Goal: Communication & Community: Answer question/provide support

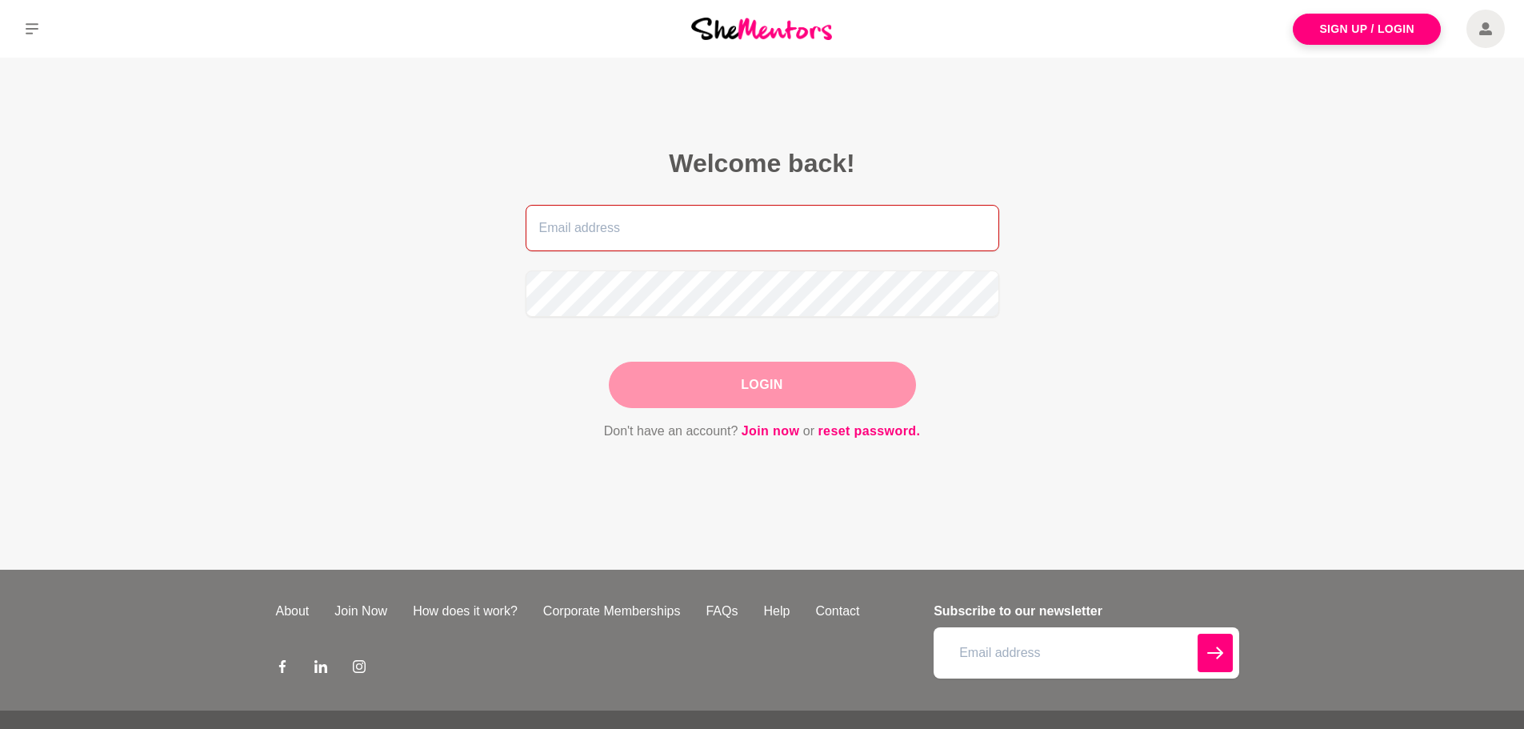
type input "[EMAIL_ADDRESS][DOMAIN_NAME]"
click at [750, 382] on div "Login" at bounding box center [762, 385] width 307 height 46
click at [750, 382] on button "Login" at bounding box center [762, 385] width 307 height 46
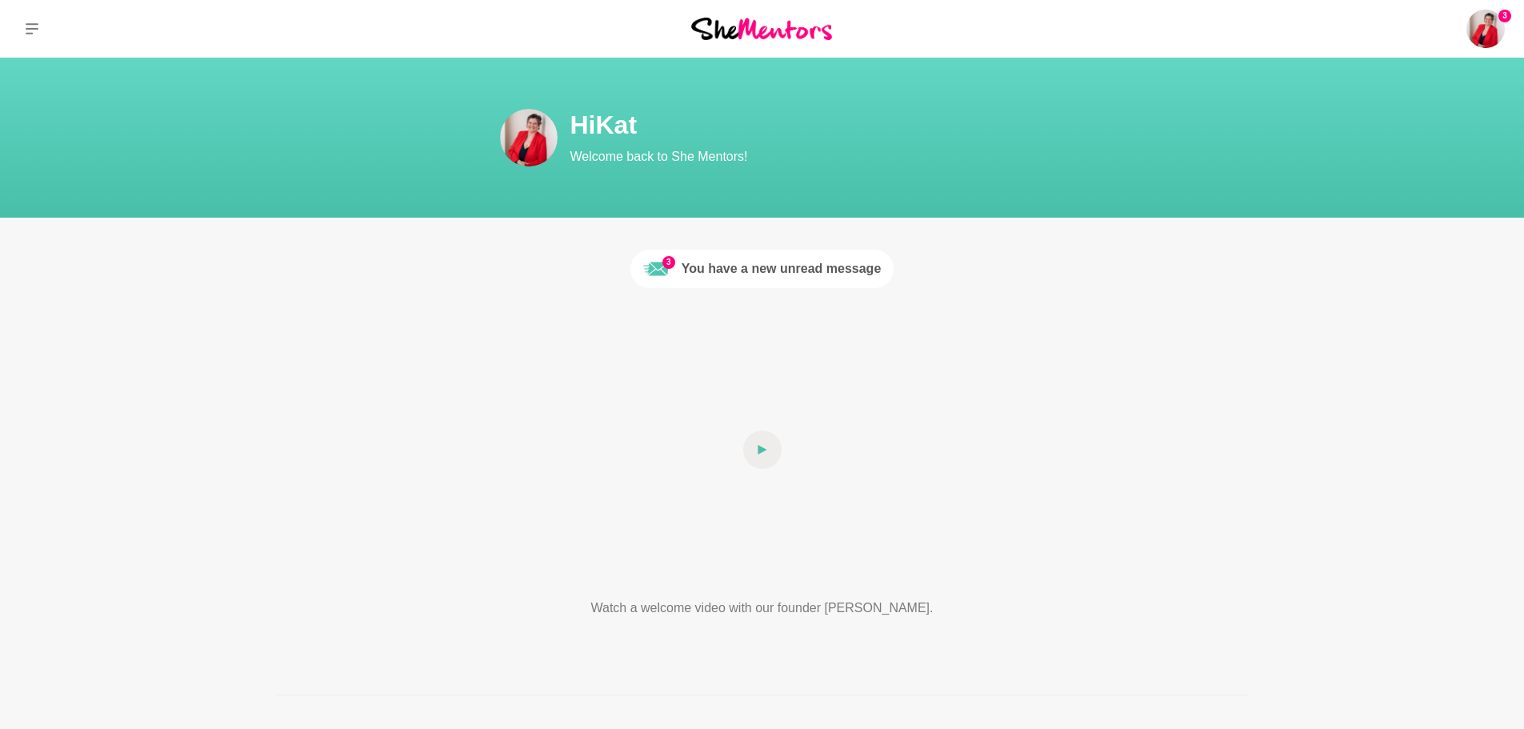
click at [786, 261] on div "You have a new unread message" at bounding box center [782, 268] width 200 height 19
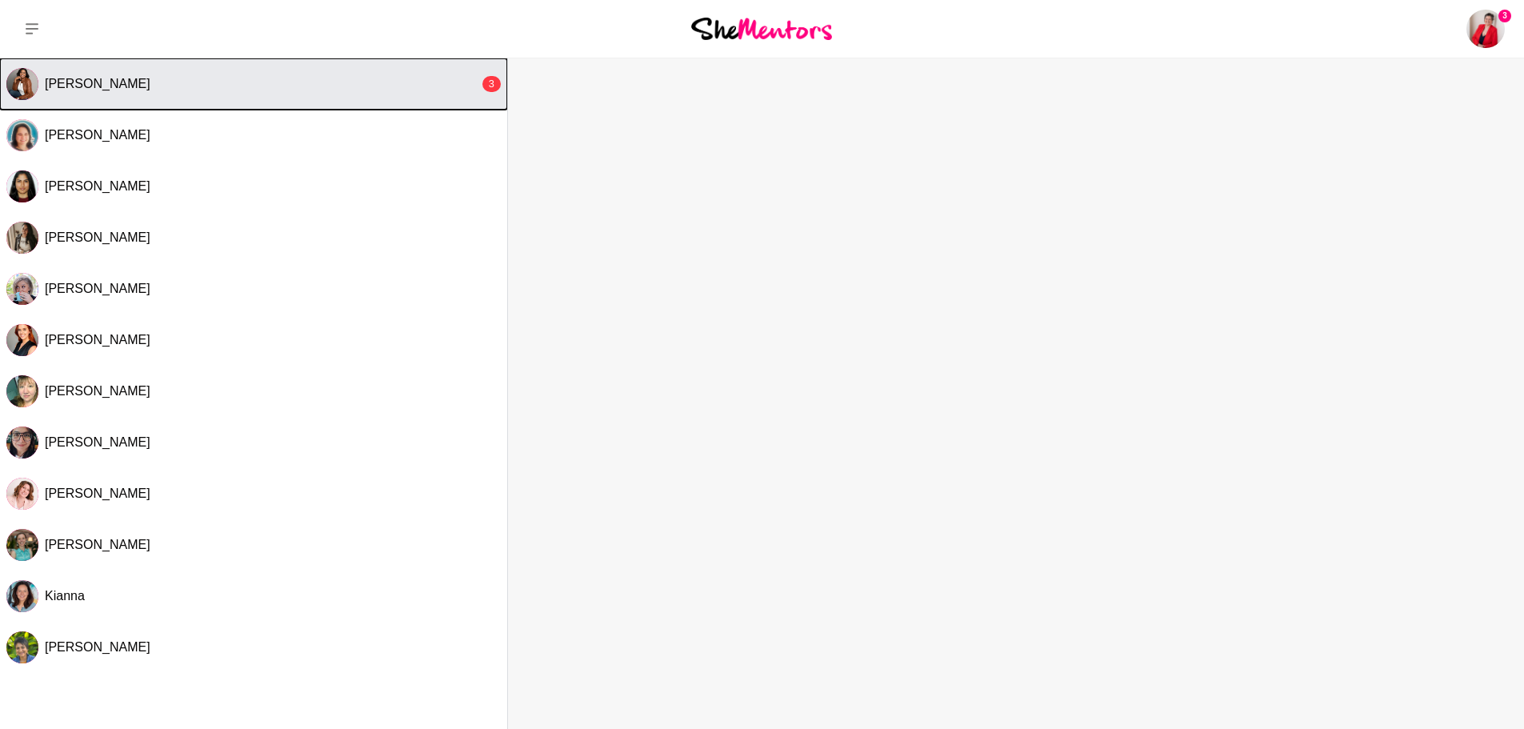
click at [195, 82] on div "[PERSON_NAME]" at bounding box center [262, 84] width 434 height 16
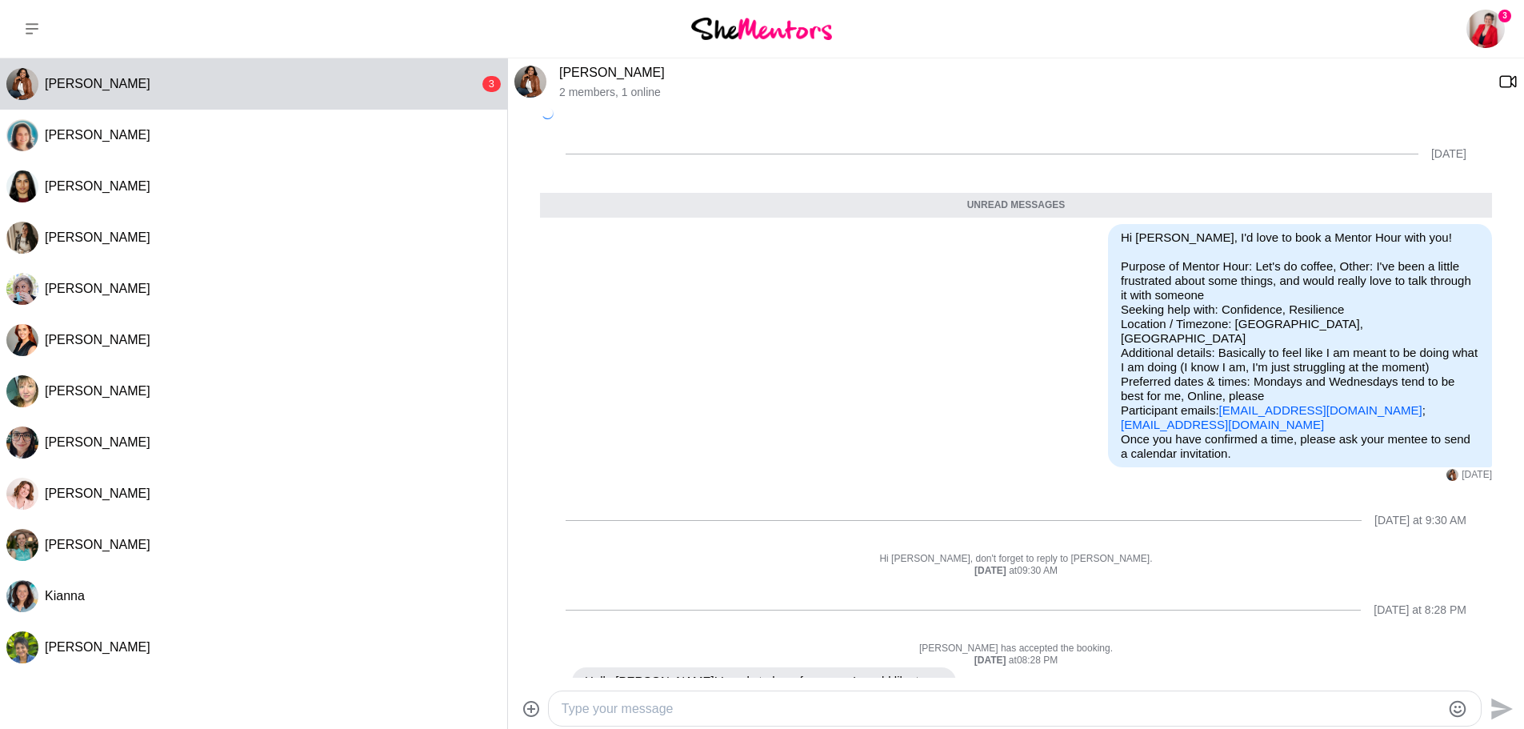
scroll to position [194, 0]
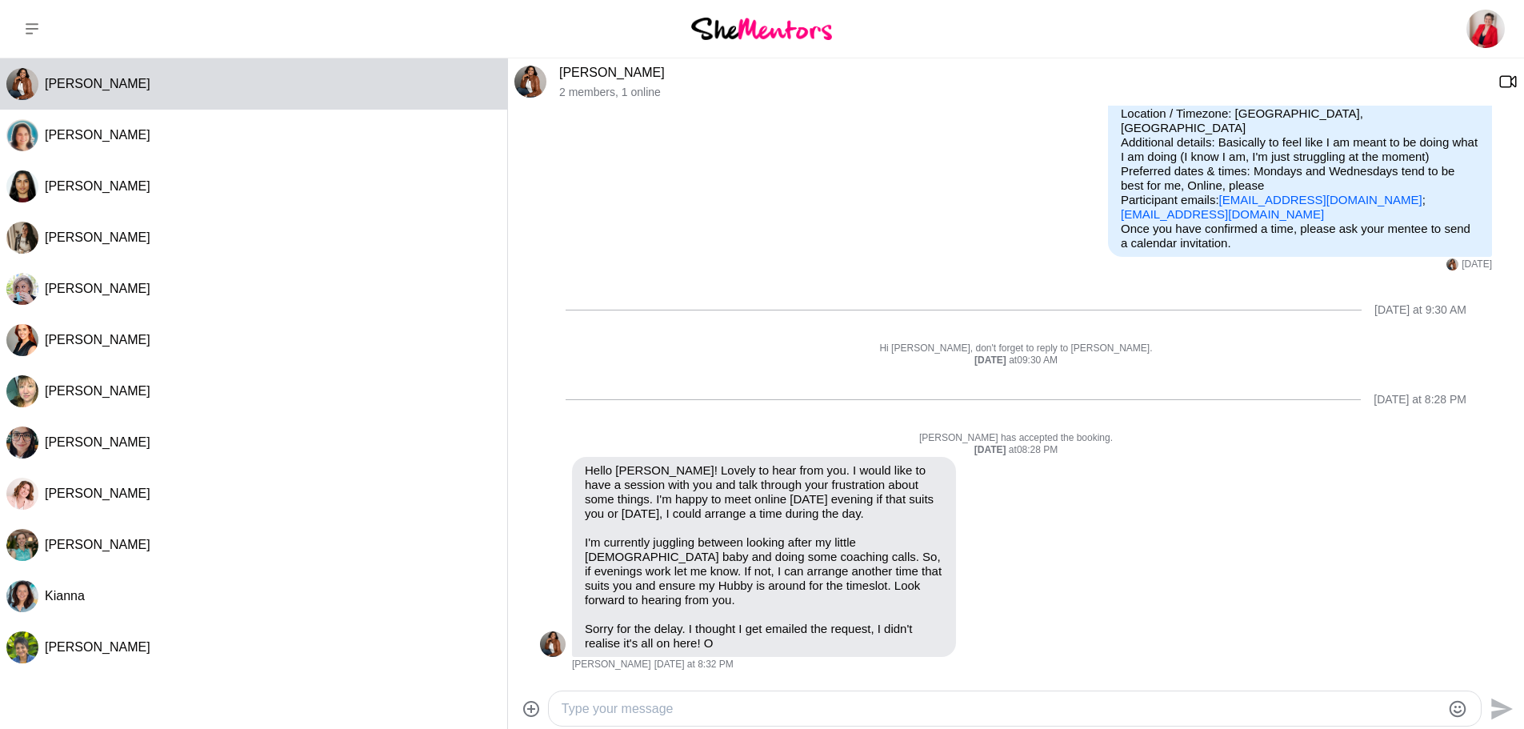
click at [774, 706] on textarea "Type your message" at bounding box center [1001, 708] width 879 height 19
type textarea "I totally get it! And it sounds like you have a lot on."
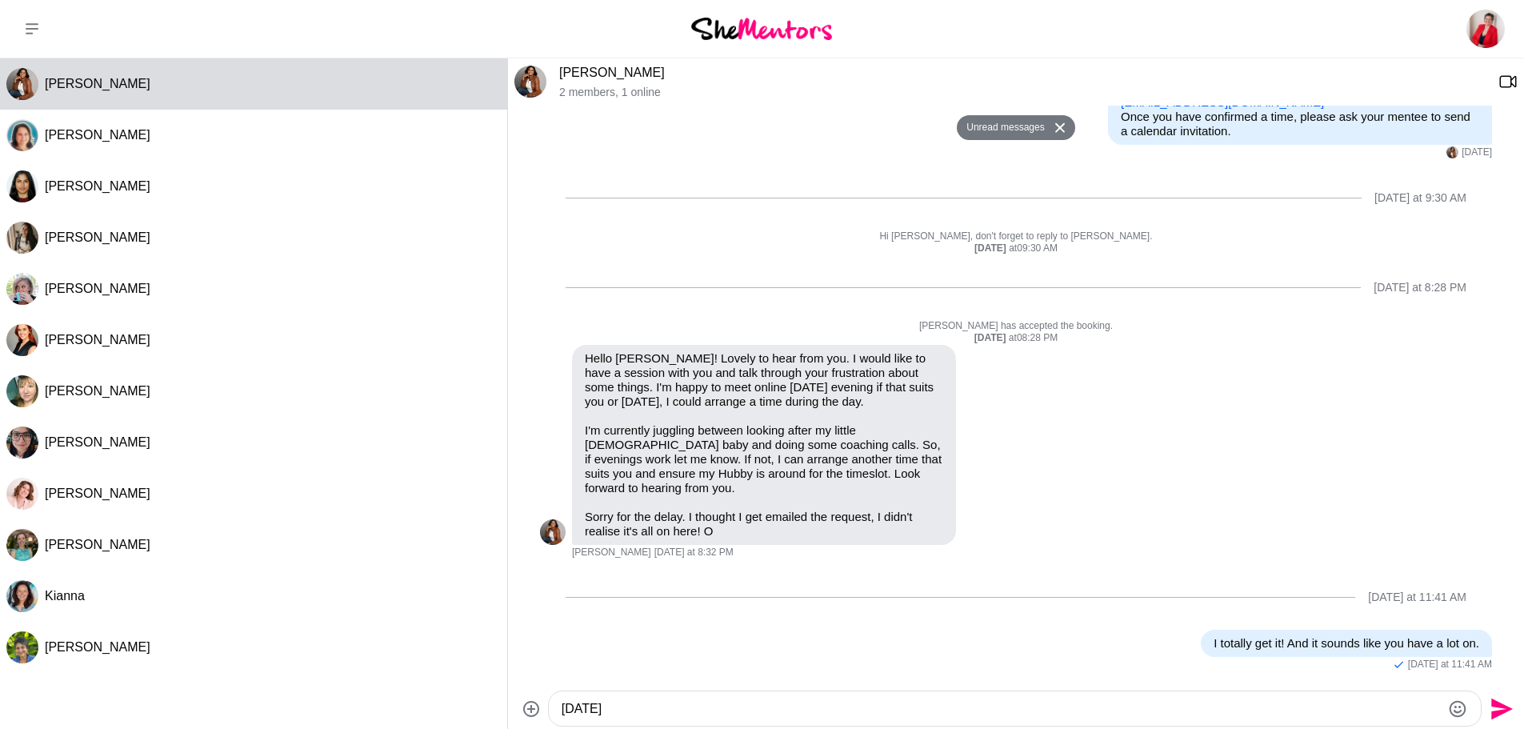
type textarea "[DATE]"
